Goal: Book appointment/travel/reservation

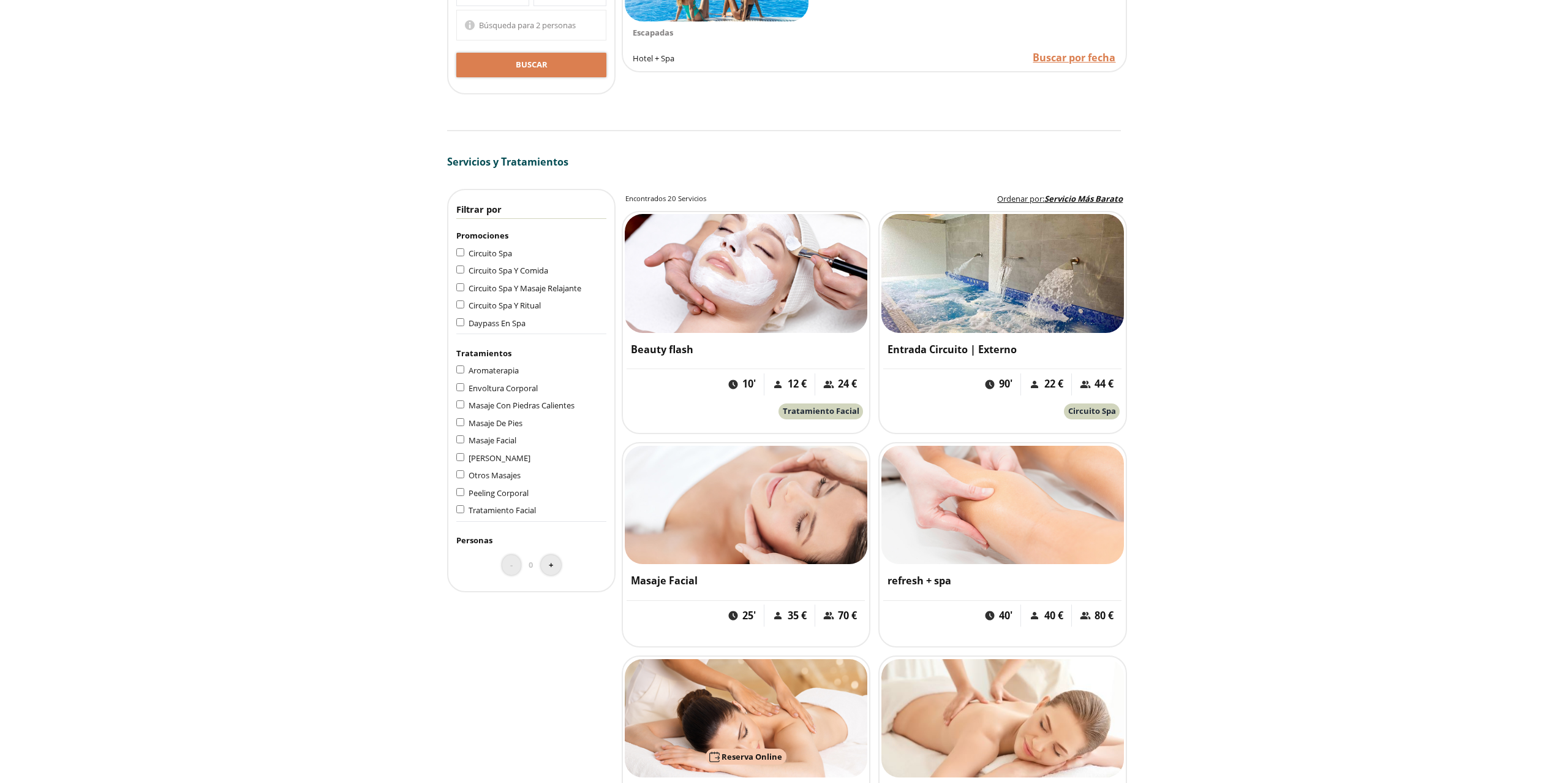
scroll to position [1048, 0]
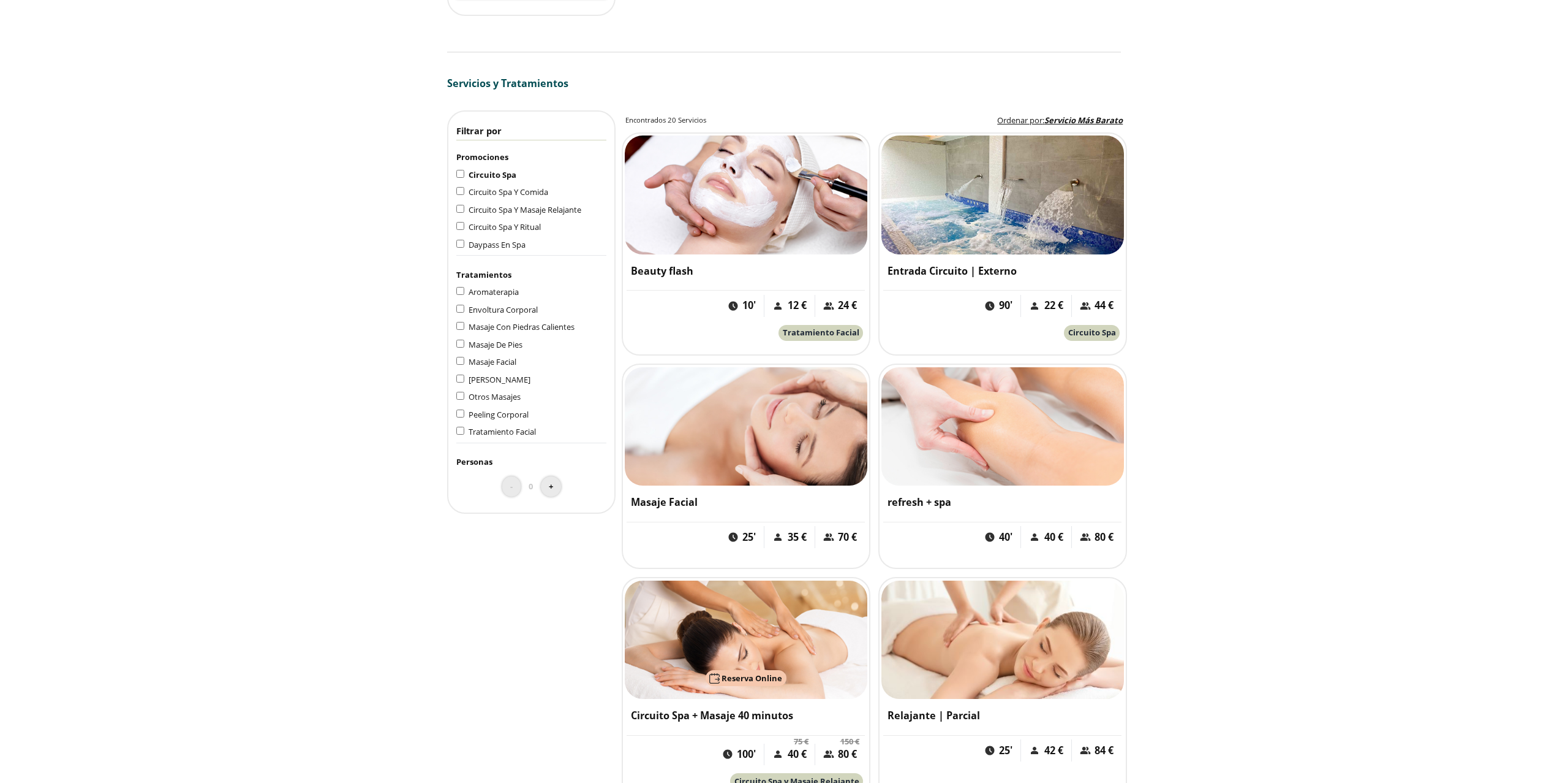
drag, startPoint x: 0, startPoint y: 0, endPoint x: 505, endPoint y: 173, distance: 533.8
click at [505, 173] on span "Circuito Spa" at bounding box center [492, 175] width 47 height 11
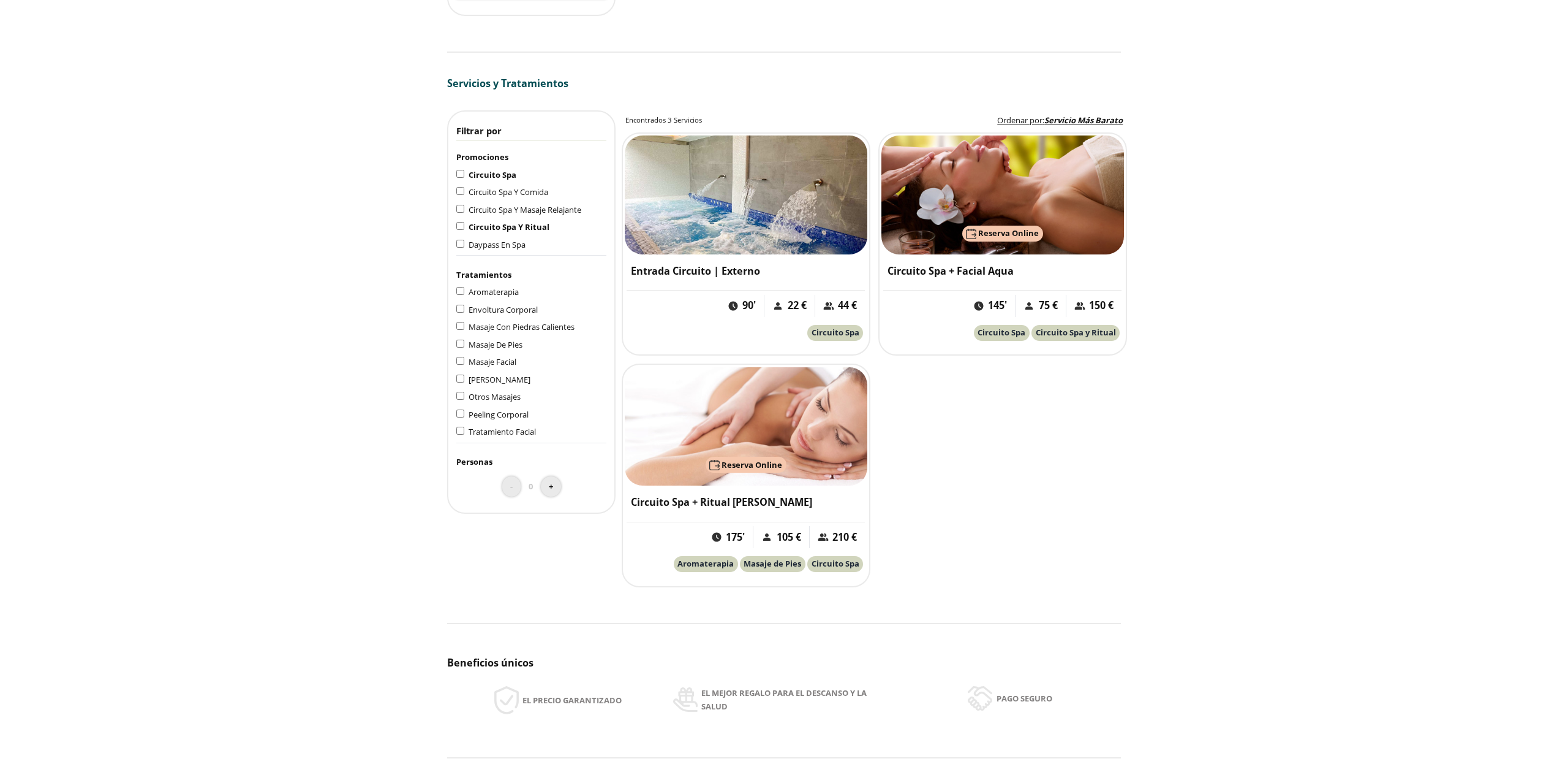
drag, startPoint x: 464, startPoint y: 169, endPoint x: 489, endPoint y: 218, distance: 55.0
click at [465, 169] on label "Circuito Spa" at bounding box center [492, 175] width 56 height 11
click at [496, 376] on span "[PERSON_NAME]" at bounding box center [499, 380] width 62 height 11
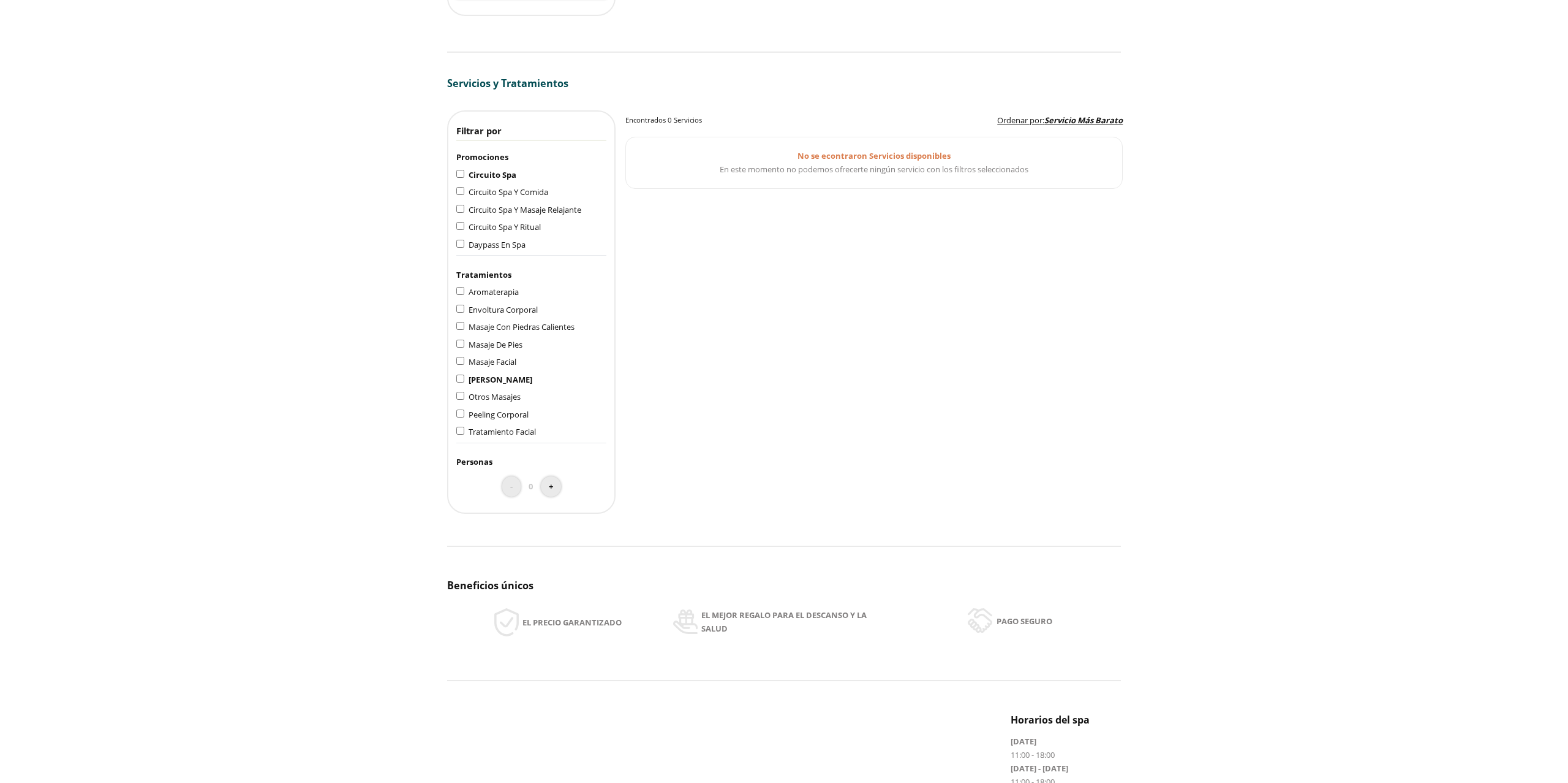
click at [493, 178] on div "Circuito Spa" at bounding box center [531, 174] width 150 height 13
click at [486, 172] on span "Circuito Spa" at bounding box center [492, 175] width 47 height 11
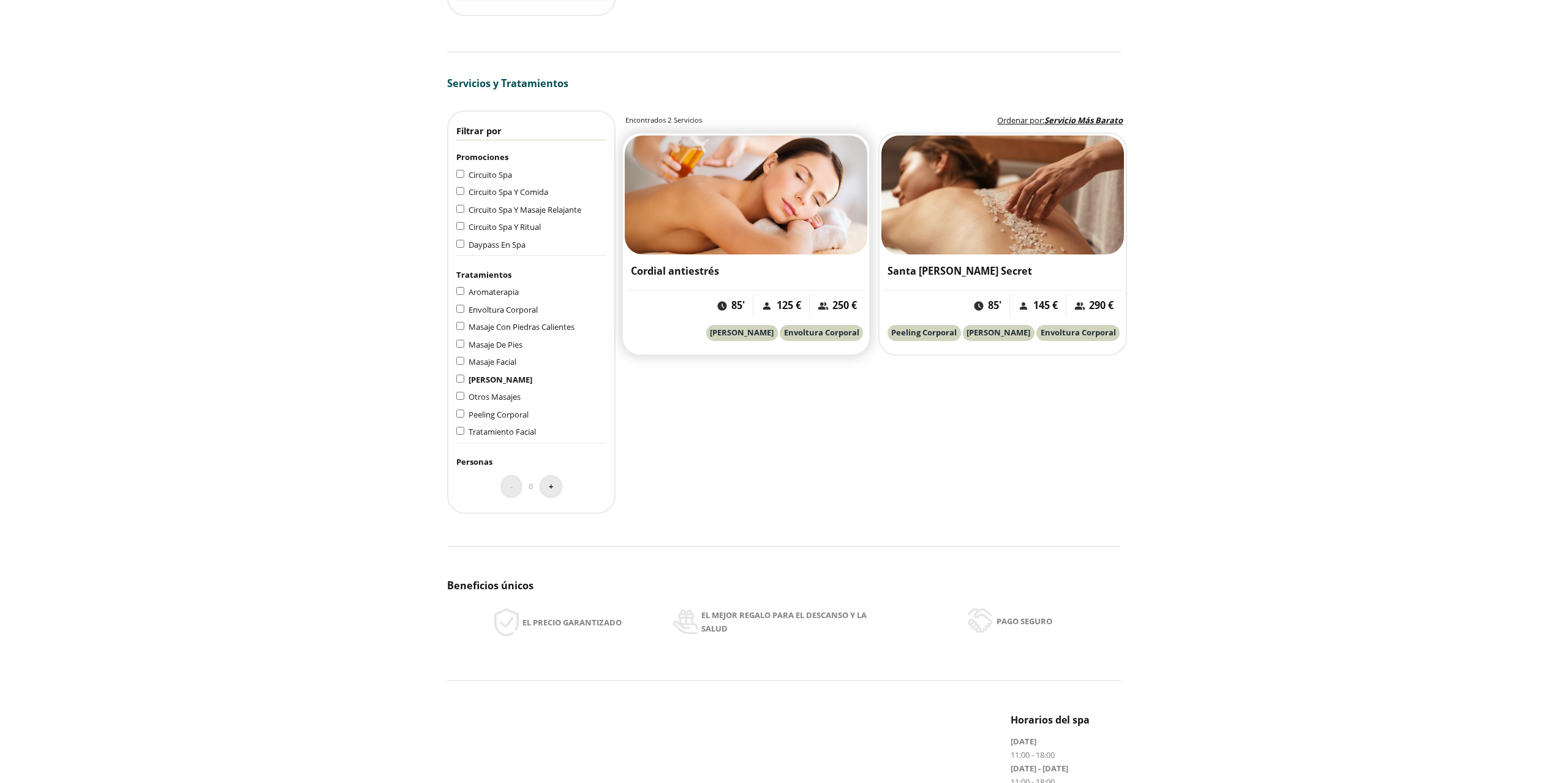
click at [718, 188] on img at bounding box center [746, 195] width 242 height 119
